Goal: Feedback & Contribution: Leave review/rating

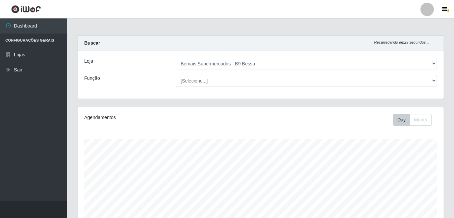
select select "410"
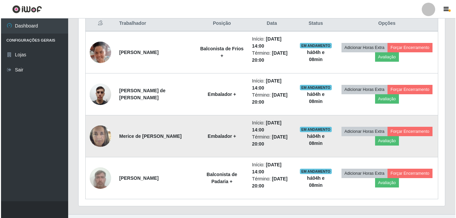
scroll to position [268, 0]
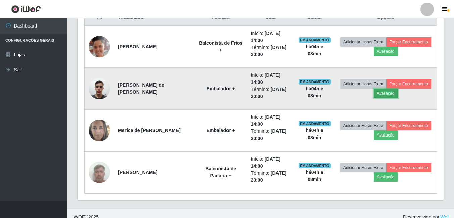
click at [398, 89] on button "Avaliação" at bounding box center [386, 93] width 24 height 9
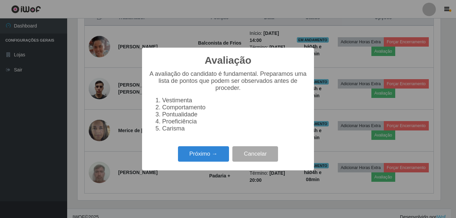
scroll to position [139, 363]
click at [206, 154] on button "Próximo →" at bounding box center [203, 154] width 51 height 16
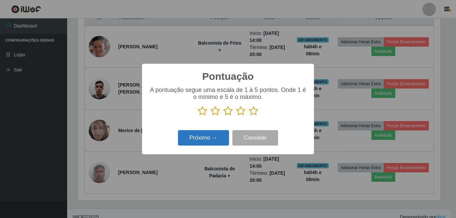
scroll to position [335451, 335227]
click at [252, 110] on icon at bounding box center [253, 111] width 9 height 10
click at [249, 116] on input "radio" at bounding box center [249, 116] width 0 height 0
click at [206, 135] on button "Próximo →" at bounding box center [203, 138] width 51 height 16
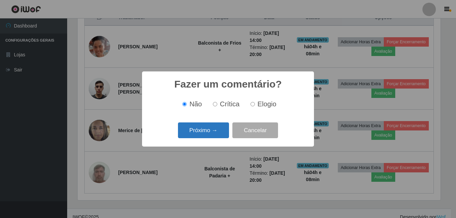
click at [209, 126] on button "Próximo →" at bounding box center [203, 130] width 51 height 16
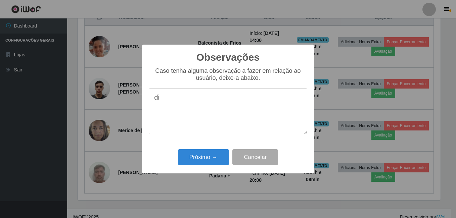
type textarea "d"
click at [199, 98] on textarea "sempre diposto a cooperar" at bounding box center [228, 111] width 158 height 46
click at [192, 98] on textarea "sempre diposto a cooperar" at bounding box center [228, 111] width 158 height 46
click at [246, 104] on textarea "sempre disposto a cooperar" at bounding box center [228, 111] width 158 height 46
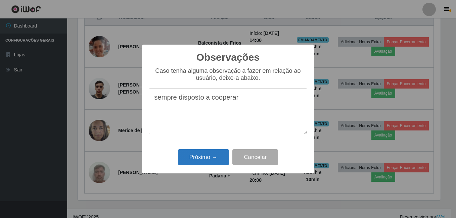
type textarea "sempre disposto a cooperar"
drag, startPoint x: 215, startPoint y: 158, endPoint x: 216, endPoint y: 155, distance: 3.8
click at [214, 158] on button "Próximo →" at bounding box center [203, 157] width 51 height 16
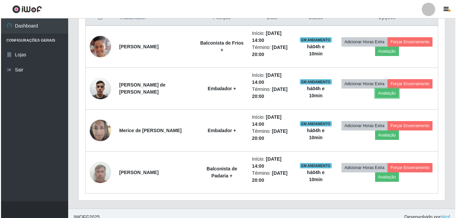
scroll to position [139, 366]
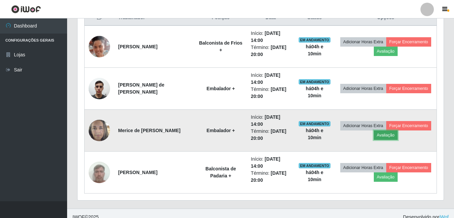
drag, startPoint x: 410, startPoint y: 135, endPoint x: 400, endPoint y: 136, distance: 9.4
click at [398, 136] on button "Avaliação" at bounding box center [386, 135] width 24 height 9
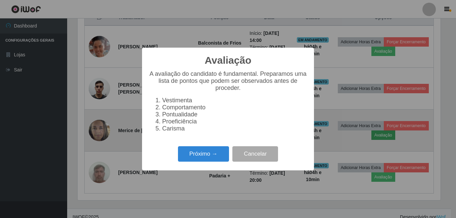
scroll to position [139, 363]
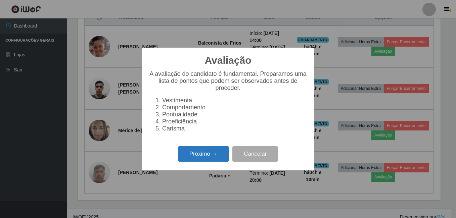
click at [206, 157] on button "Próximo →" at bounding box center [203, 154] width 51 height 16
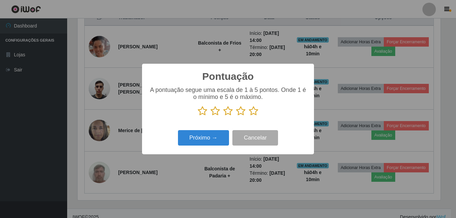
click at [254, 111] on icon at bounding box center [253, 111] width 9 height 10
click at [249, 116] on input "radio" at bounding box center [249, 116] width 0 height 0
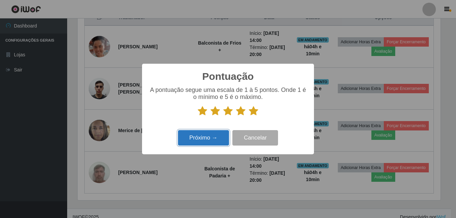
click at [214, 140] on button "Próximo →" at bounding box center [203, 138] width 51 height 16
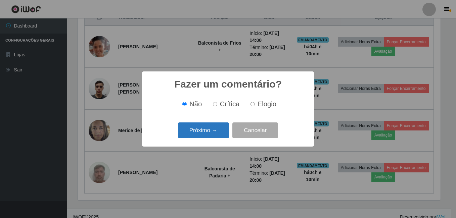
click at [205, 125] on button "Próximo →" at bounding box center [203, 130] width 51 height 16
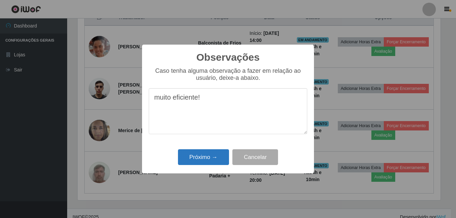
type textarea "muito eficiente!"
click at [204, 159] on button "Próximo →" at bounding box center [203, 157] width 51 height 16
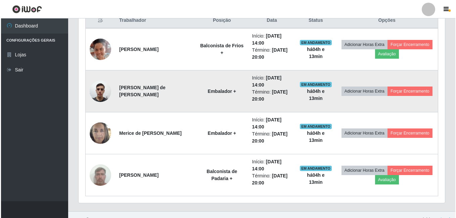
scroll to position [276, 0]
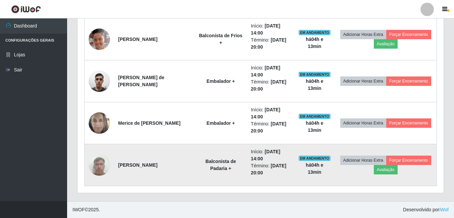
click at [99, 163] on img at bounding box center [99, 165] width 21 height 29
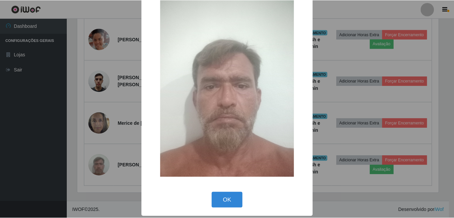
scroll to position [19, 0]
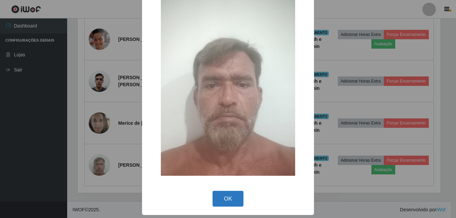
click at [229, 199] on button "OK" at bounding box center [227, 199] width 31 height 16
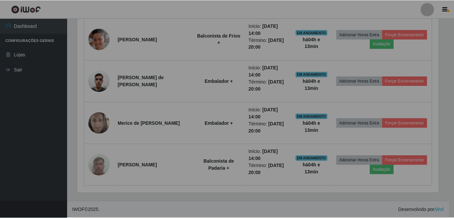
scroll to position [139, 366]
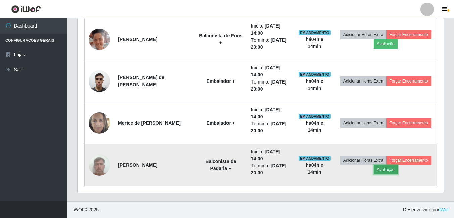
click at [398, 167] on button "Avaliação" at bounding box center [386, 169] width 24 height 9
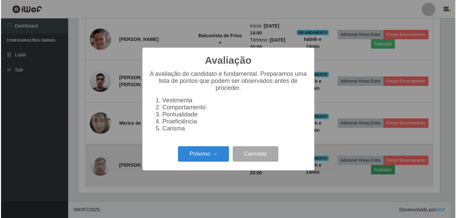
scroll to position [139, 363]
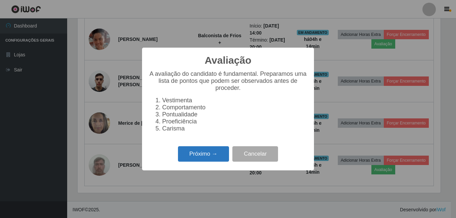
click at [205, 162] on button "Próximo →" at bounding box center [203, 154] width 51 height 16
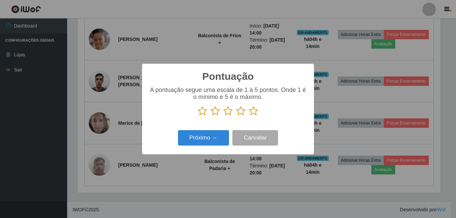
click at [229, 110] on icon at bounding box center [227, 111] width 9 height 10
click at [223, 116] on input "radio" at bounding box center [223, 116] width 0 height 0
click at [219, 137] on button "Próximo →" at bounding box center [203, 138] width 51 height 16
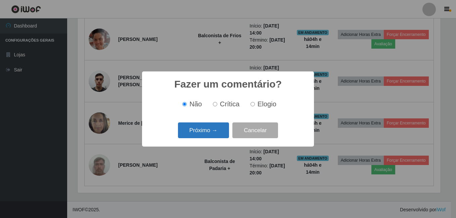
click at [218, 131] on button "Próximo →" at bounding box center [203, 130] width 51 height 16
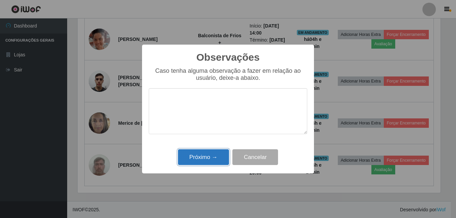
click at [217, 155] on button "Próximo →" at bounding box center [203, 157] width 51 height 16
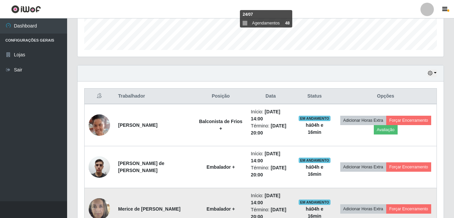
scroll to position [175, 0]
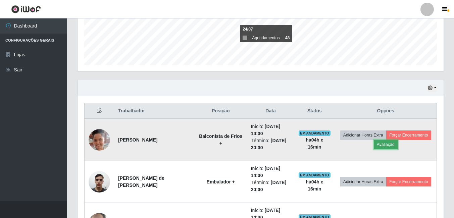
click at [398, 145] on button "Avaliação" at bounding box center [386, 144] width 24 height 9
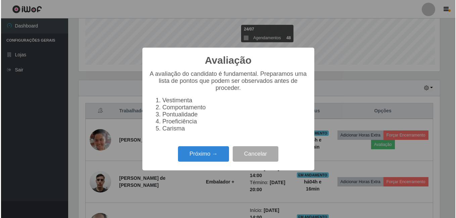
scroll to position [139, 363]
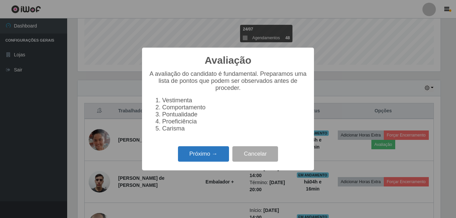
click at [205, 159] on button "Próximo →" at bounding box center [203, 154] width 51 height 16
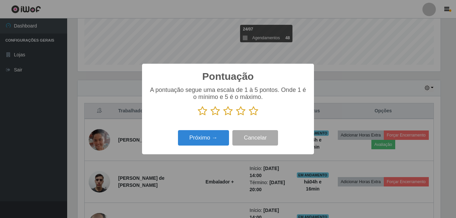
drag, startPoint x: 256, startPoint y: 113, endPoint x: 243, endPoint y: 129, distance: 20.0
click at [256, 112] on icon at bounding box center [253, 111] width 9 height 10
click at [249, 116] on input "radio" at bounding box center [249, 116] width 0 height 0
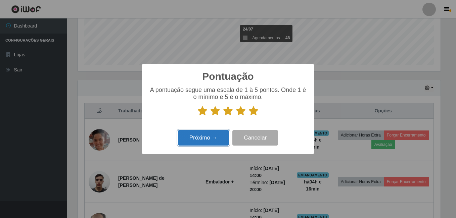
click at [222, 135] on button "Próximo →" at bounding box center [203, 138] width 51 height 16
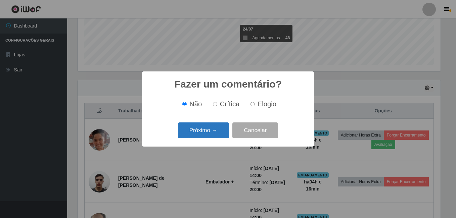
click at [222, 132] on button "Próximo →" at bounding box center [203, 130] width 51 height 16
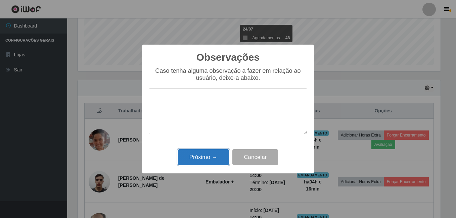
click at [221, 157] on button "Próximo →" at bounding box center [203, 157] width 51 height 16
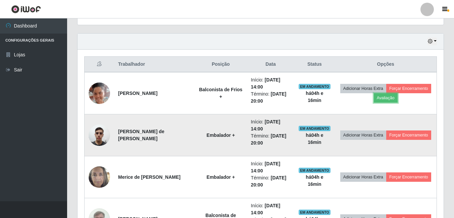
scroll to position [242, 0]
